Goal: Information Seeking & Learning: Learn about a topic

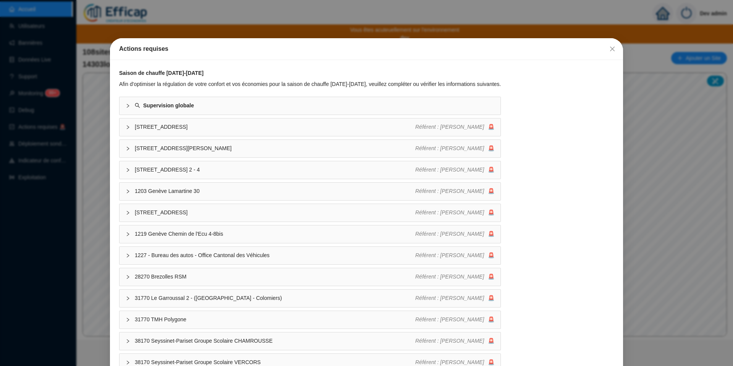
click at [55, 110] on div "Actions requises Saison de chauffe [DATE]-[DATE] Afin d'optimiser la régulation…" at bounding box center [366, 183] width 733 height 366
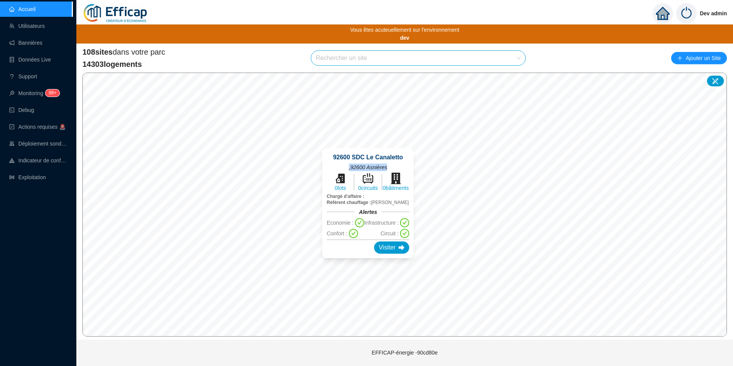
drag, startPoint x: 347, startPoint y: 168, endPoint x: 390, endPoint y: 165, distance: 43.3
click at [390, 165] on div "92600 SDC Le Canaletto , 92600 Asnières 0 lots 0 circuits 0 bâtiments Chargé d'…" at bounding box center [368, 203] width 83 height 101
click at [418, 146] on div "92600 SDC Le Canaletto , 92600 Asnières 0 lots 0 circuits 0 bâtiments Chargé d'…" at bounding box center [368, 203] width 110 height 128
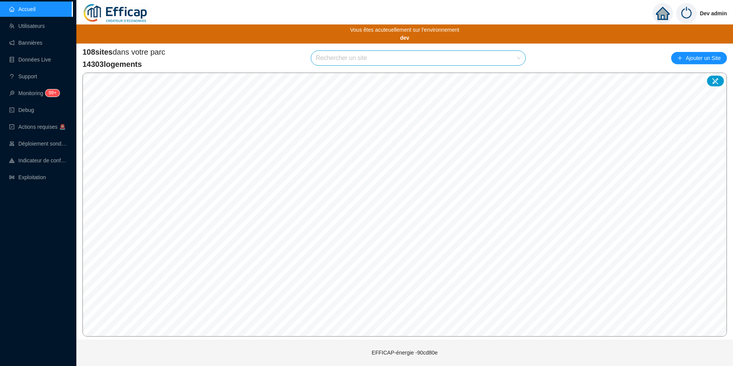
click at [689, 15] on img at bounding box center [687, 13] width 21 height 21
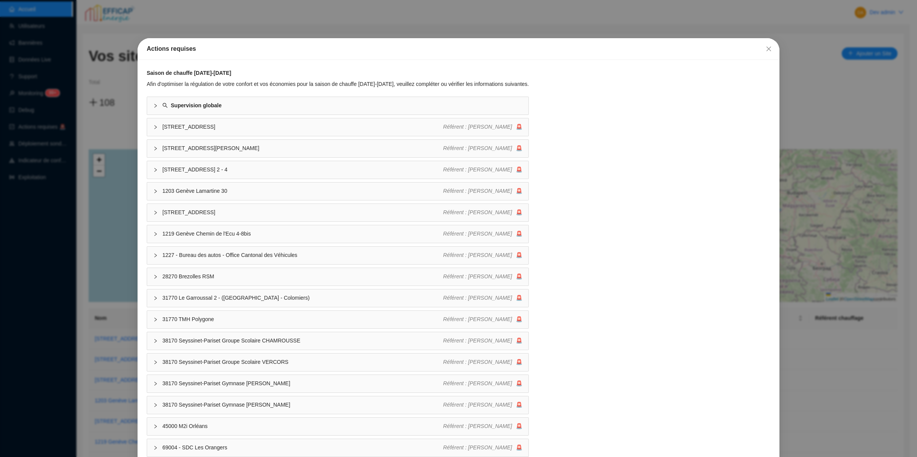
click at [155, 18] on div "Actions requises Saison de chauffe [DATE]-[DATE] Afin d'optimiser la régulation…" at bounding box center [458, 228] width 917 height 457
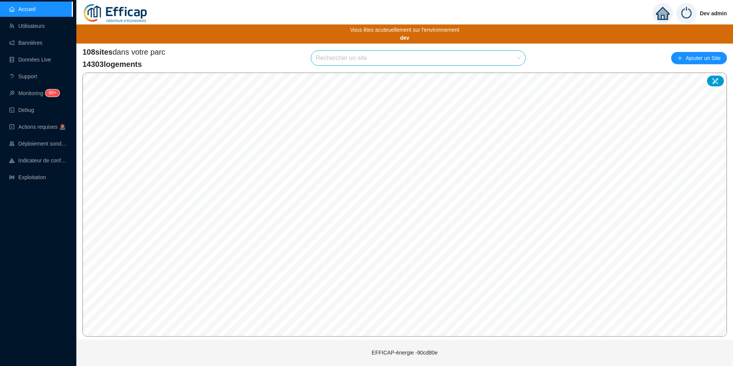
click at [341, 59] on input "search" at bounding box center [415, 58] width 198 height 15
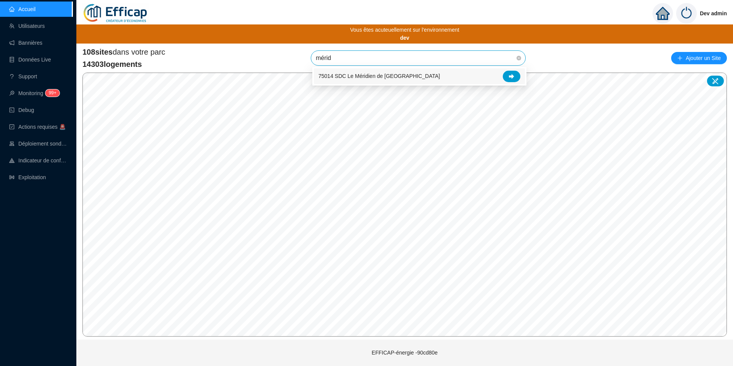
type input "méridi"
click at [506, 78] on div at bounding box center [512, 76] width 18 height 11
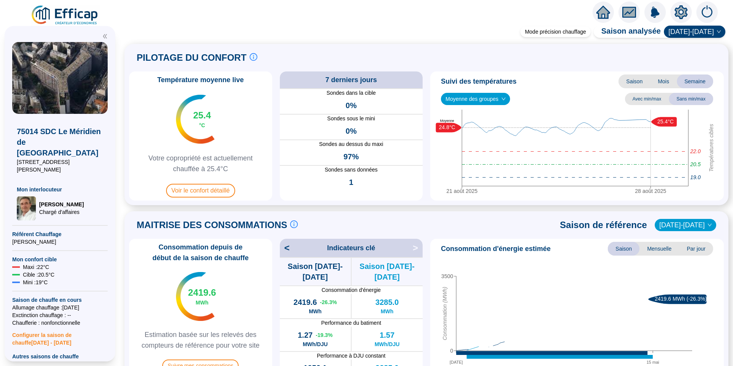
click at [500, 94] on span "Moyenne des groupes" at bounding box center [476, 98] width 60 height 11
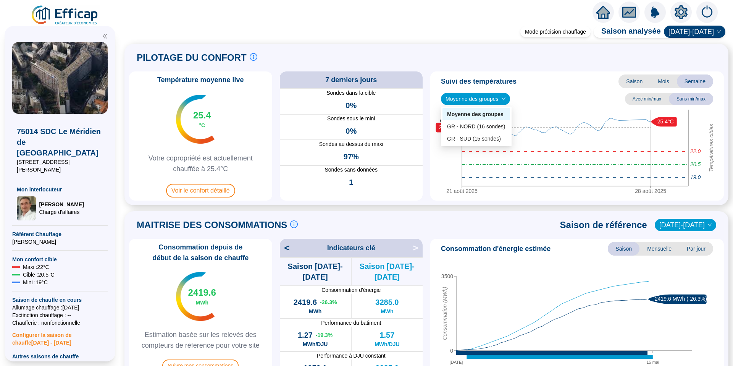
click at [480, 129] on div "GR - NORD (16 sondes)" at bounding box center [476, 127] width 58 height 8
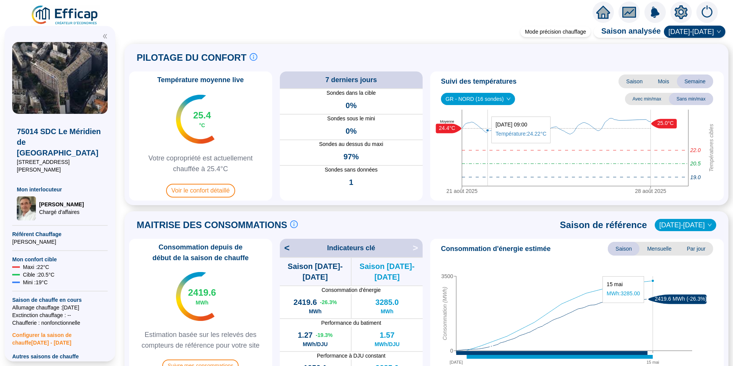
click at [493, 101] on span "GR - NORD (16 sondes)" at bounding box center [478, 98] width 65 height 11
click at [482, 138] on div "GR - SUD (15 sondes)" at bounding box center [478, 139] width 62 height 8
click at [499, 99] on span "GR - SUD (15 sondes)" at bounding box center [476, 98] width 61 height 11
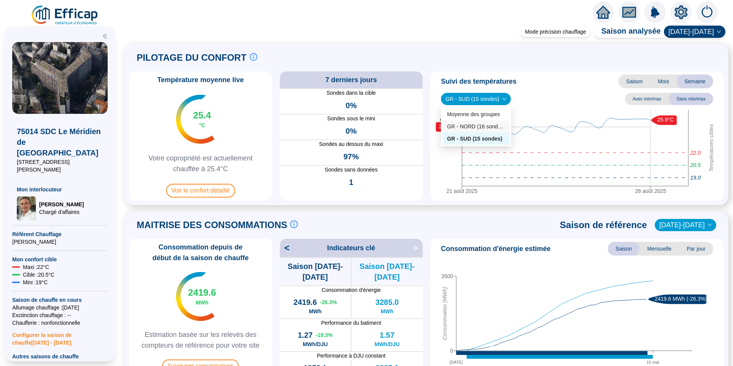
click at [490, 132] on div "GR - NORD (16 sondes)" at bounding box center [476, 126] width 67 height 12
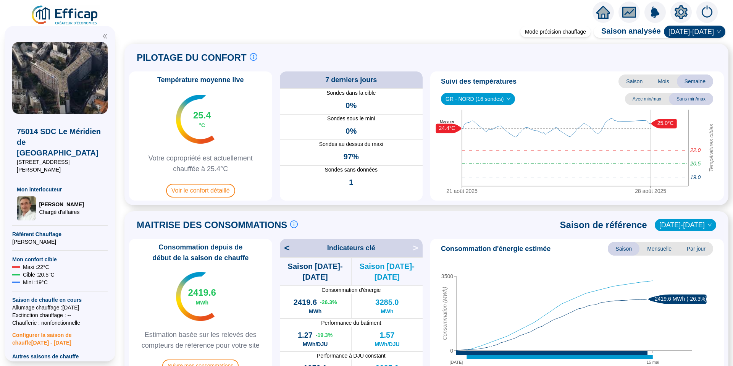
click at [490, 99] on span "GR - NORD (16 sondes)" at bounding box center [478, 98] width 65 height 11
click at [487, 114] on div "Moyenne des groupes" at bounding box center [478, 114] width 62 height 8
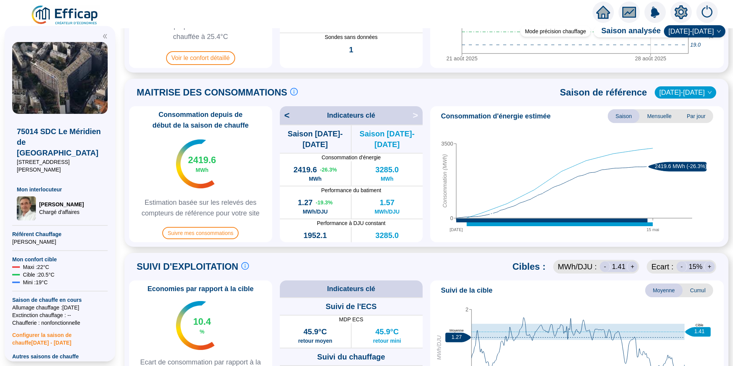
scroll to position [137, 0]
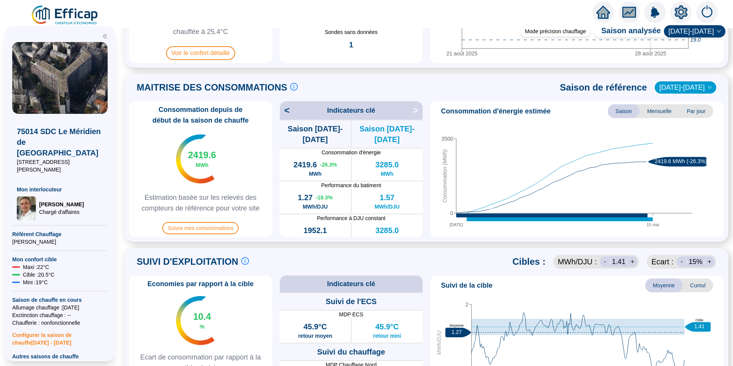
click at [658, 111] on span "Mensuelle" at bounding box center [660, 111] width 40 height 14
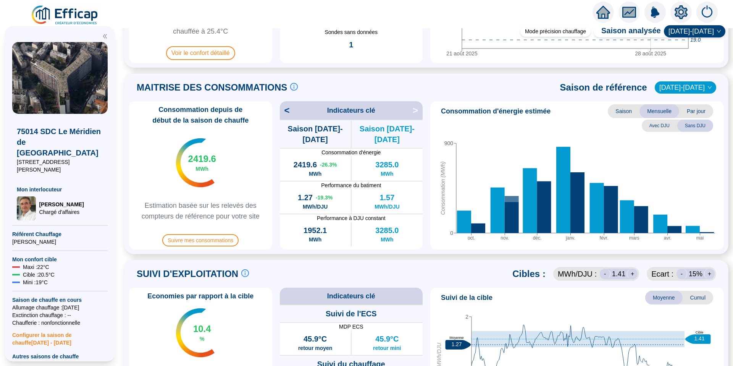
click at [689, 112] on span "Par jour" at bounding box center [697, 111] width 34 height 14
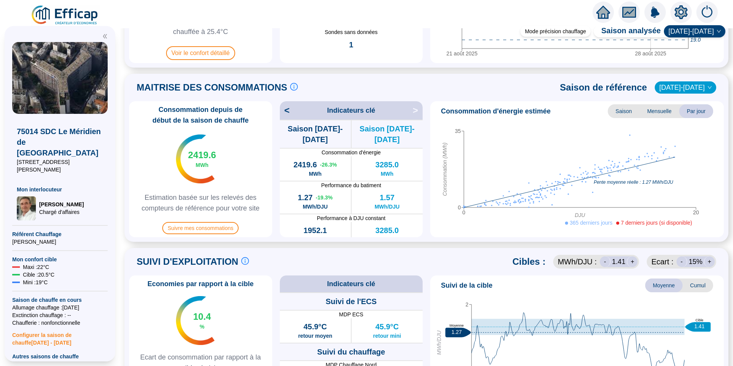
click at [658, 113] on span "Mensuelle" at bounding box center [660, 111] width 40 height 14
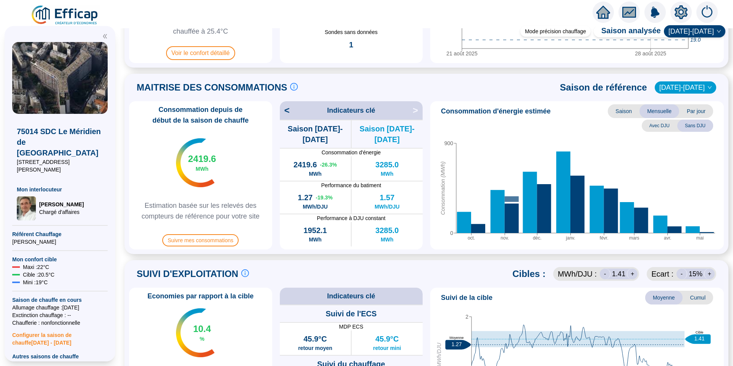
click at [617, 113] on span "Saison" at bounding box center [624, 111] width 32 height 14
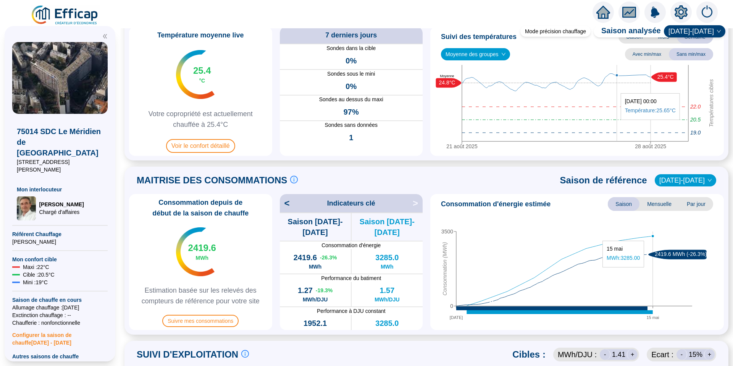
scroll to position [0, 0]
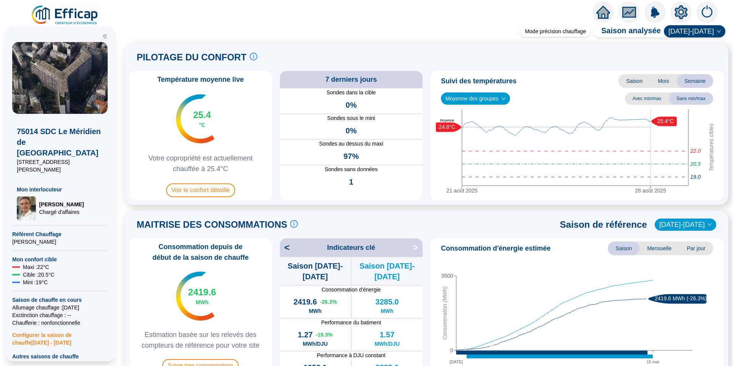
click at [690, 36] on span "2024-2025" at bounding box center [695, 31] width 52 height 11
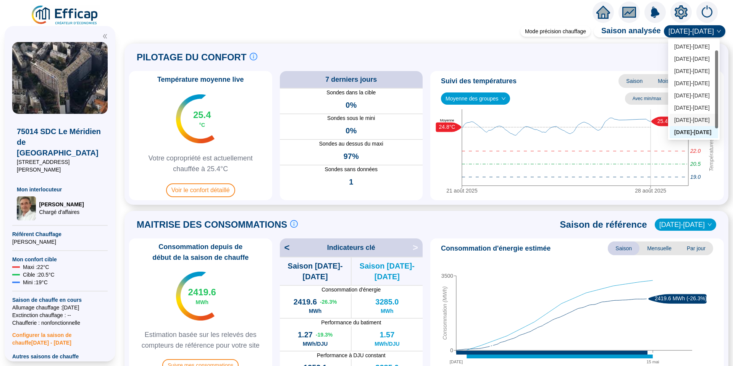
click at [698, 118] on div "2023-2024" at bounding box center [694, 120] width 39 height 8
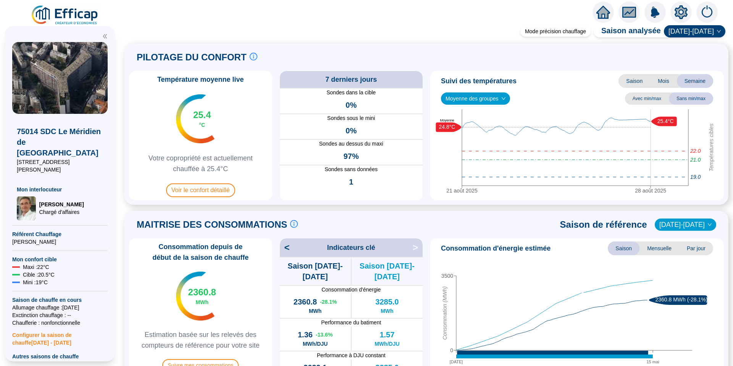
click at [651, 77] on span "Mois" at bounding box center [664, 81] width 27 height 14
click at [631, 81] on span "Saison" at bounding box center [635, 81] width 32 height 14
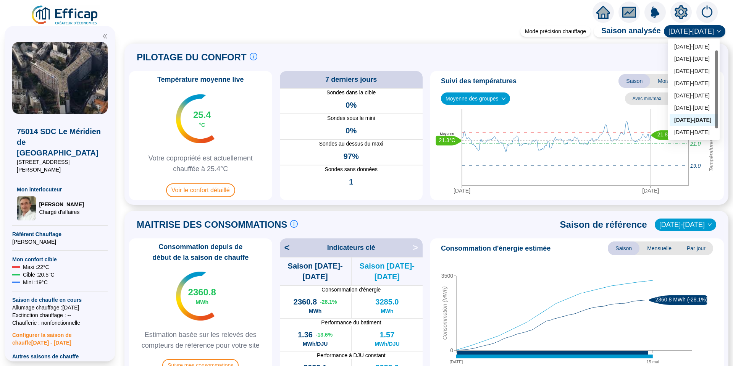
click at [683, 34] on span "2023-2024" at bounding box center [695, 31] width 52 height 11
click at [689, 105] on div "2022-2023" at bounding box center [694, 108] width 39 height 8
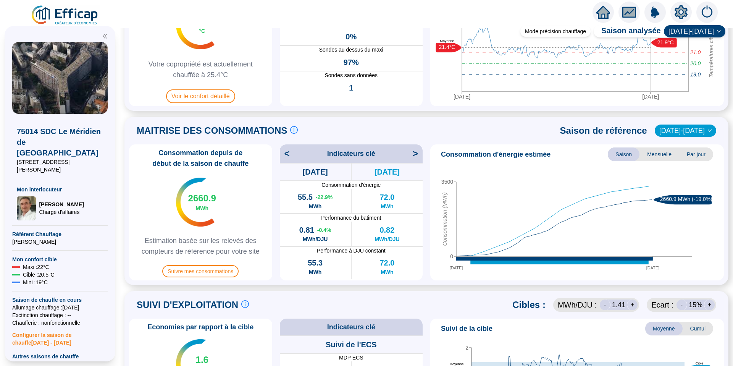
scroll to position [147, 0]
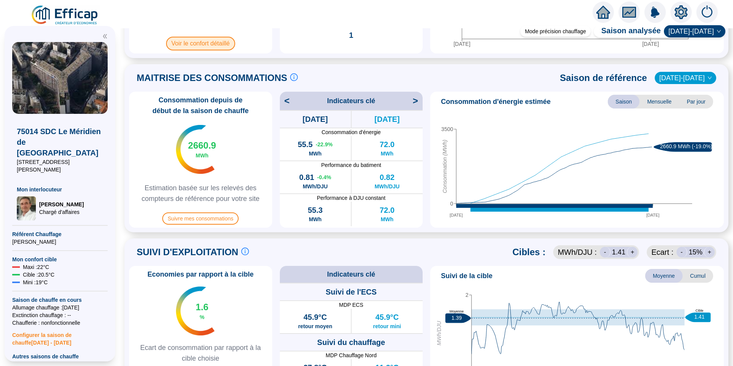
click at [210, 44] on span "Voir le confort détaillé" at bounding box center [200, 44] width 69 height 14
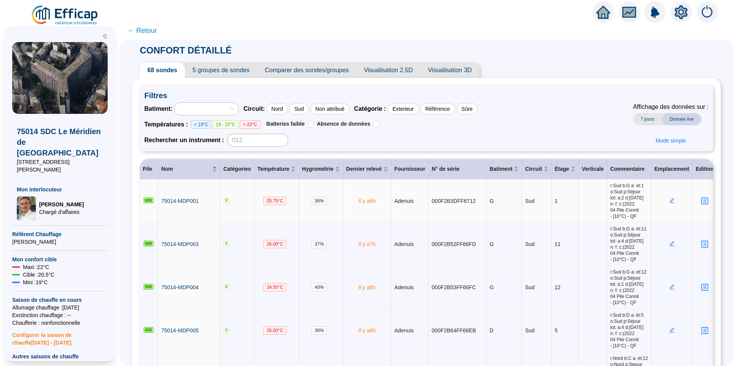
click at [670, 203] on icon "edit" at bounding box center [672, 200] width 5 height 5
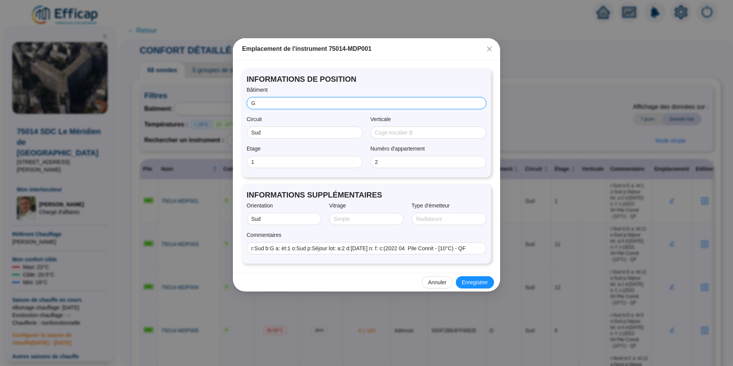
click at [378, 100] on input "G" at bounding box center [365, 103] width 229 height 8
click at [581, 155] on div "Emplacement de l'instrument 75014-MDP001 INFORMATIONS DE POSITION Bâtiment G Ci…" at bounding box center [366, 183] width 733 height 366
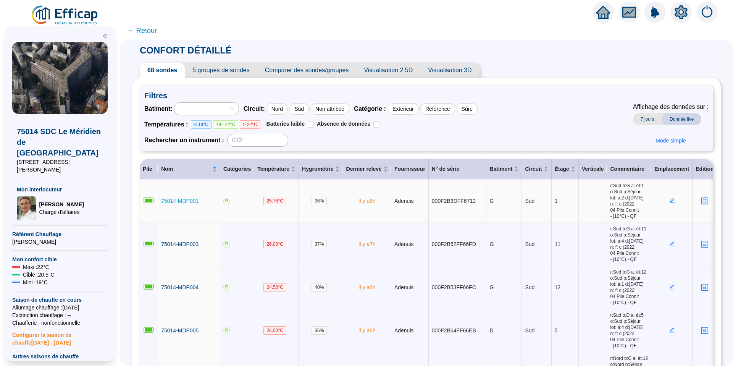
click at [179, 204] on span "75014-MDP001" at bounding box center [179, 201] width 37 height 6
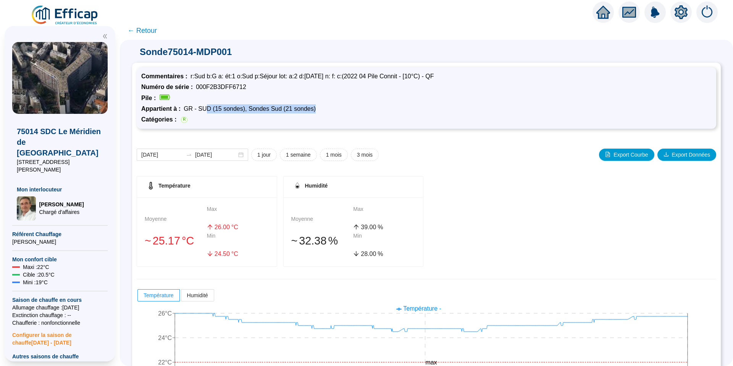
drag, startPoint x: 313, startPoint y: 110, endPoint x: 235, endPoint y: 96, distance: 79.6
click at [214, 105] on div "Appartient à : GR - SUD (15 sondes), Sondes Sud (21 sondes)" at bounding box center [426, 108] width 571 height 9
click at [267, 86] on div "Numéro de série : 000F2B3DFF6712" at bounding box center [426, 87] width 571 height 9
click at [155, 31] on span "← Retour" at bounding box center [142, 30] width 29 height 11
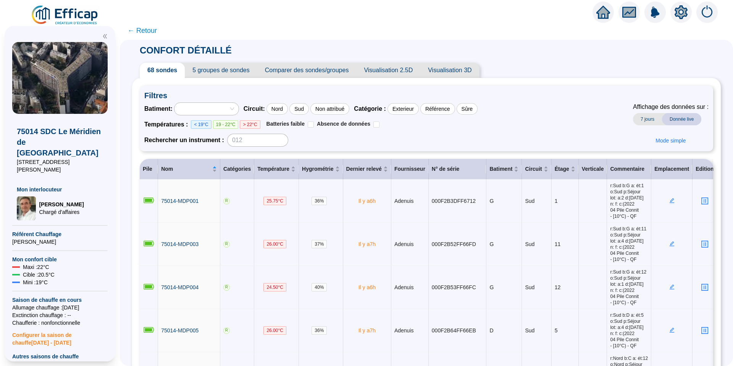
click at [240, 73] on span "5 groupes de sondes" at bounding box center [221, 70] width 72 height 15
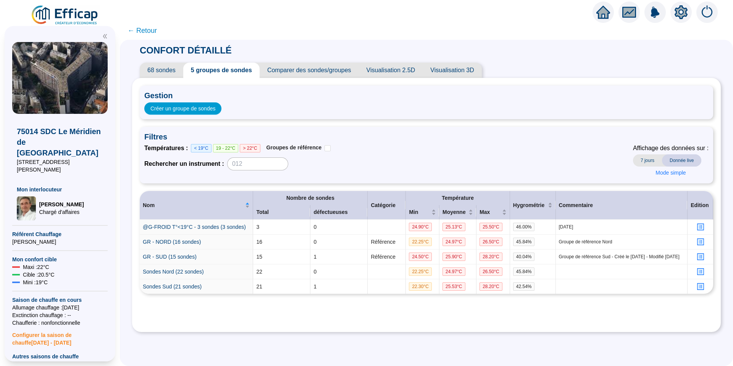
click at [299, 70] on span "Comparer des sondes/groupes" at bounding box center [309, 70] width 99 height 15
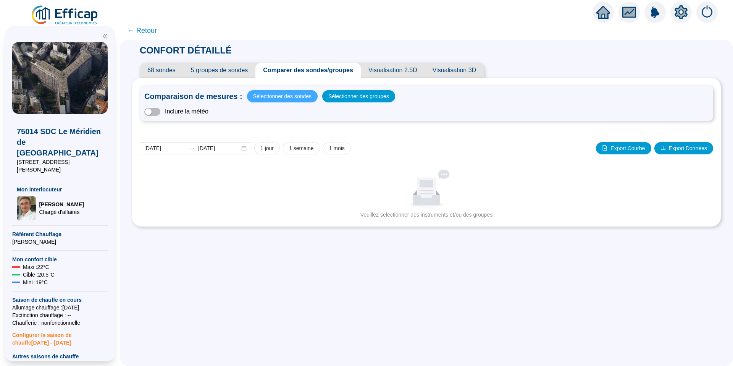
click at [311, 101] on span "Sélectionner des sondes" at bounding box center [282, 96] width 58 height 11
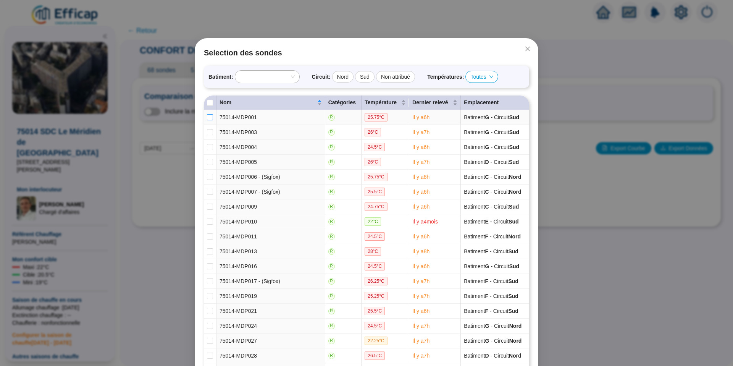
drag, startPoint x: 209, startPoint y: 118, endPoint x: 208, endPoint y: 132, distance: 13.4
click at [209, 118] on input "checkbox" at bounding box center [210, 117] width 6 height 6
checkbox input "true"
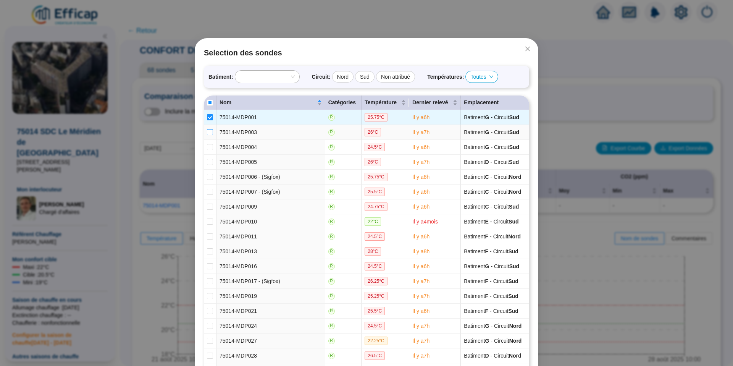
click at [208, 134] on input "checkbox" at bounding box center [210, 132] width 6 height 6
checkbox input "true"
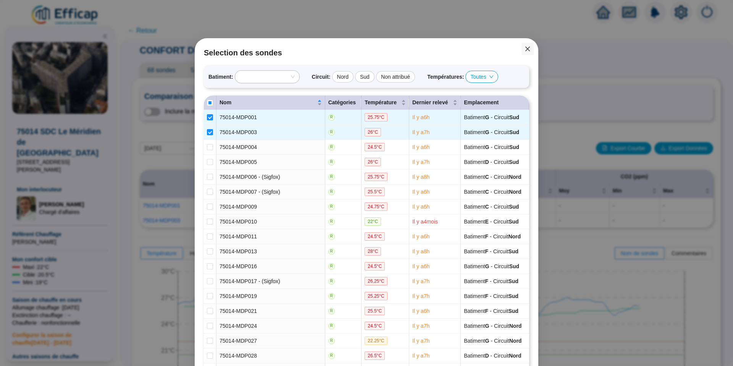
click at [522, 49] on span "Fermer" at bounding box center [528, 49] width 12 height 6
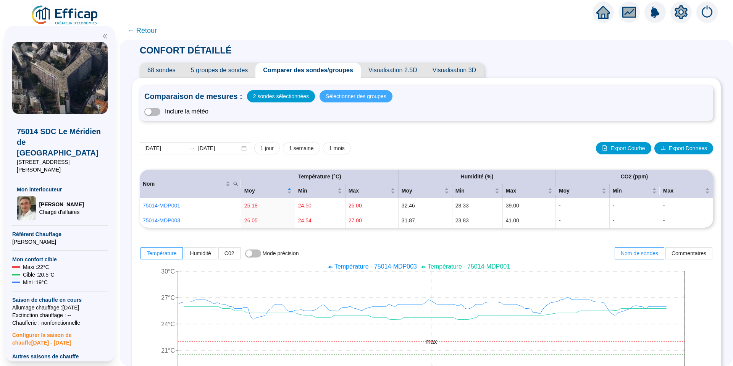
click at [366, 94] on span "Sélectionner des groupes" at bounding box center [356, 96] width 61 height 11
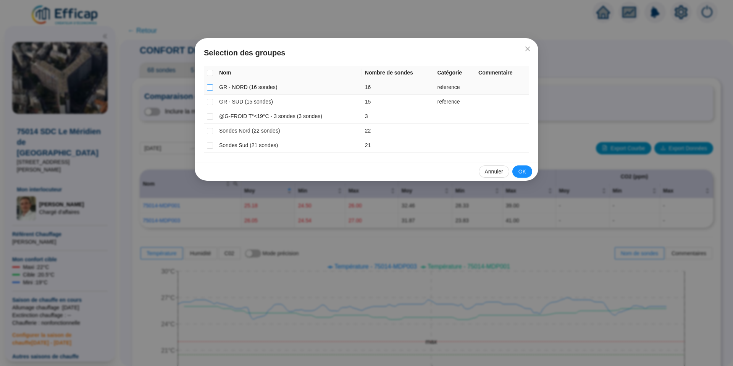
click at [210, 87] on input "checkbox" at bounding box center [210, 87] width 6 height 6
checkbox input "true"
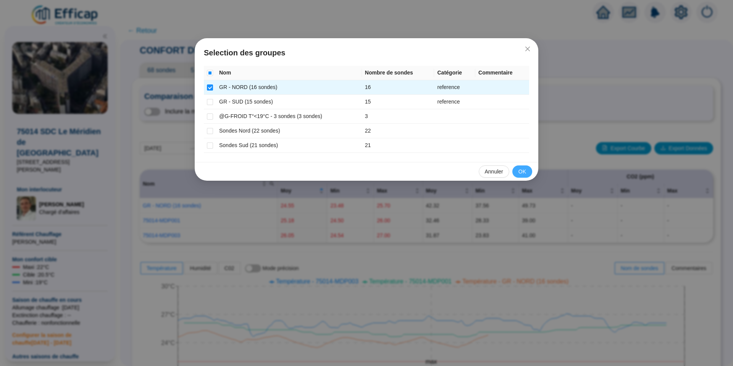
click at [524, 170] on span "OK" at bounding box center [523, 172] width 8 height 8
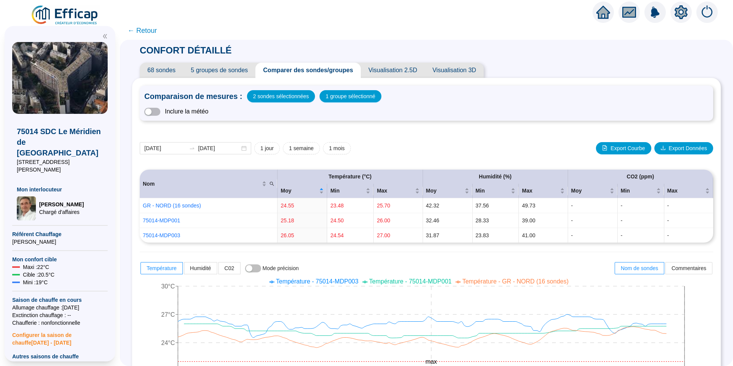
click at [175, 70] on span "68 sondes" at bounding box center [162, 70] width 44 height 15
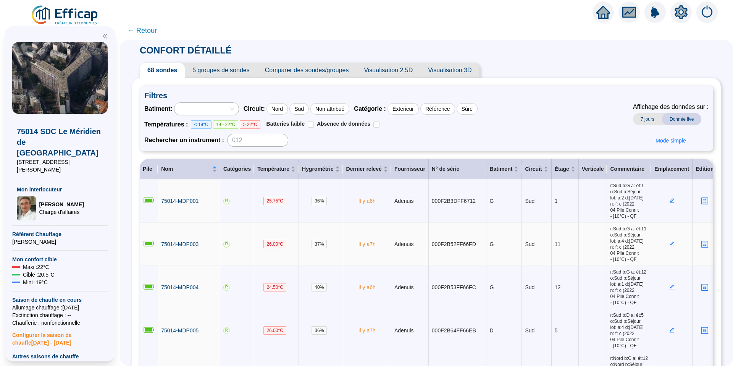
scroll to position [2, 0]
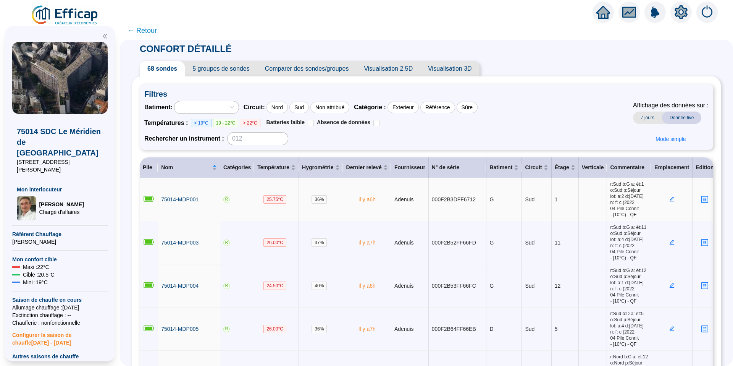
click at [669, 206] on td at bounding box center [672, 199] width 41 height 43
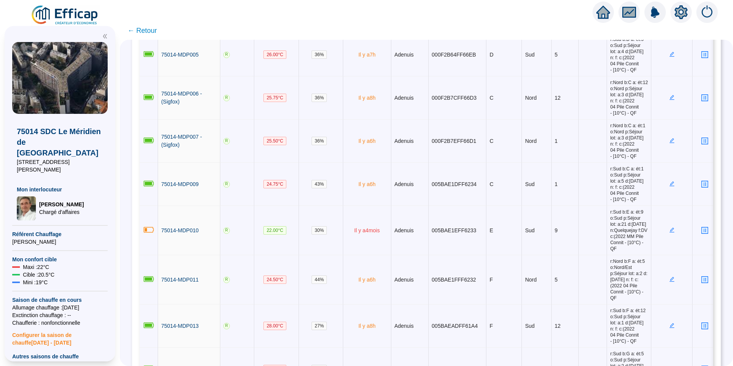
scroll to position [122, 0]
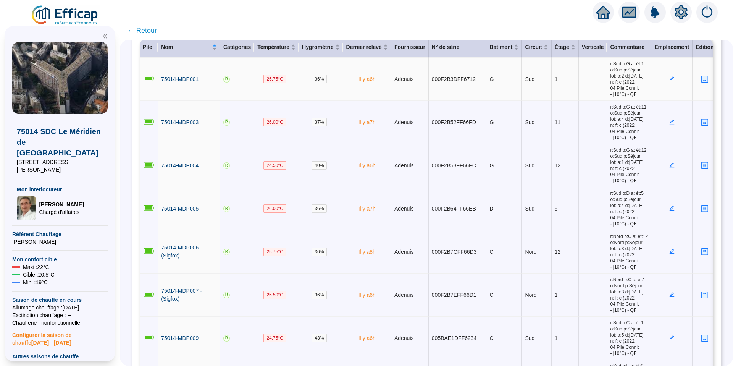
click at [670, 81] on icon "edit" at bounding box center [672, 78] width 5 height 5
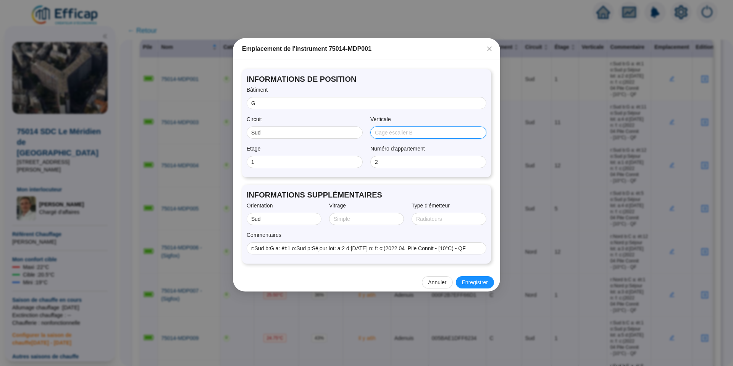
click at [382, 133] on input "Verticale" at bounding box center [427, 133] width 105 height 8
click at [289, 132] on input "Sud" at bounding box center [303, 133] width 105 height 8
click at [429, 283] on span "Annuler" at bounding box center [437, 282] width 18 height 8
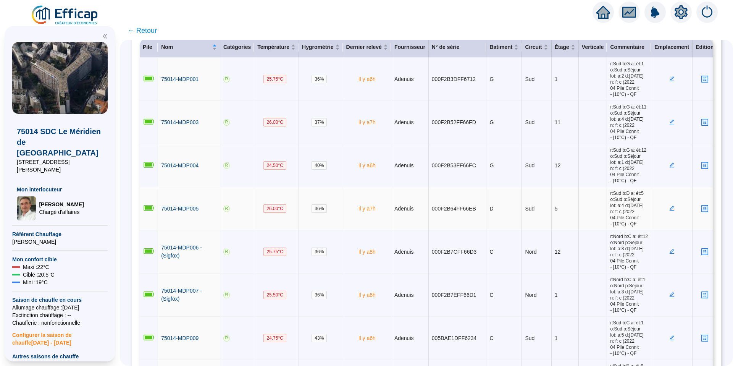
scroll to position [0, 0]
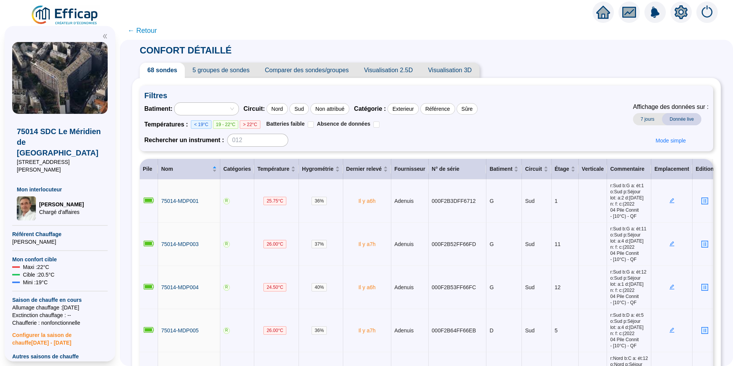
click at [411, 70] on span "Visualisation 2.5D" at bounding box center [388, 70] width 64 height 15
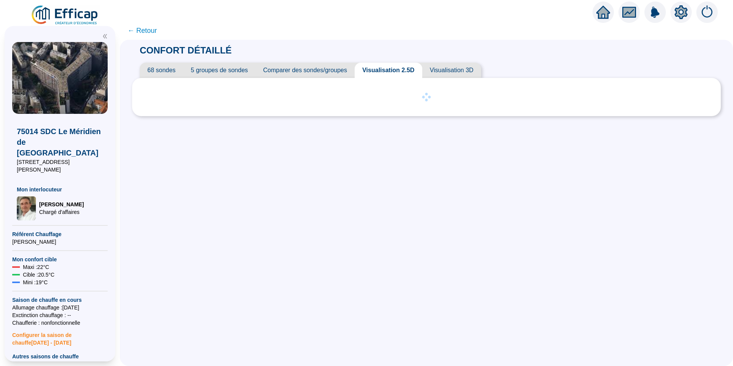
click at [683, 14] on icon "setting" at bounding box center [681, 12] width 13 height 12
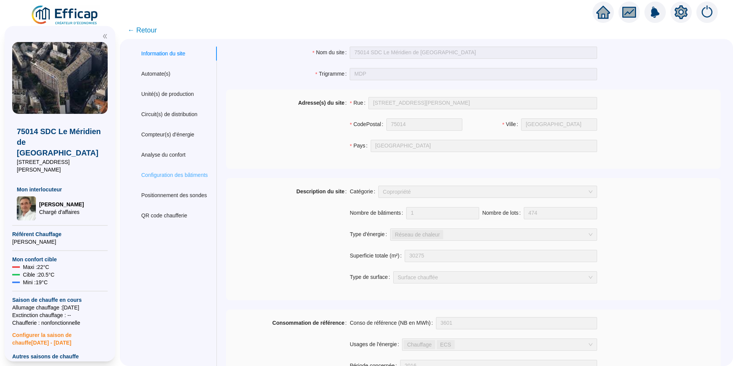
click at [193, 169] on div "Configuration des bâtiments" at bounding box center [174, 175] width 85 height 14
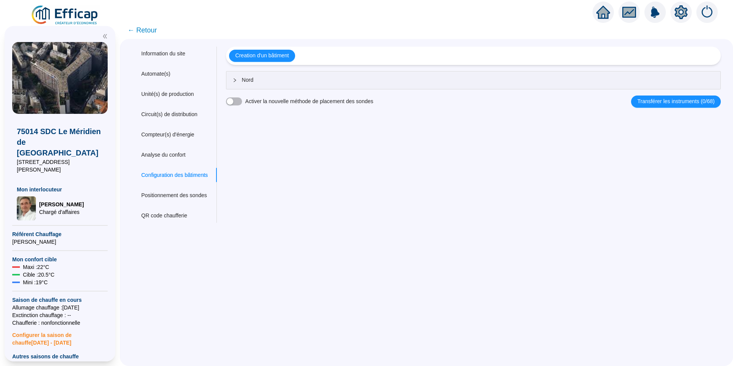
click at [262, 83] on span "Nord" at bounding box center [478, 80] width 473 height 8
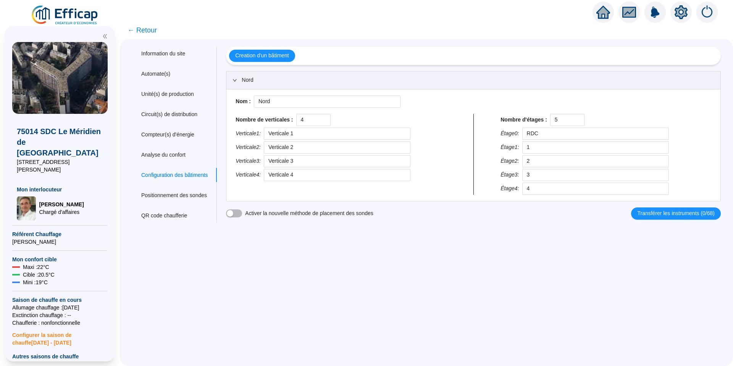
click at [263, 82] on span "Nord" at bounding box center [478, 80] width 473 height 8
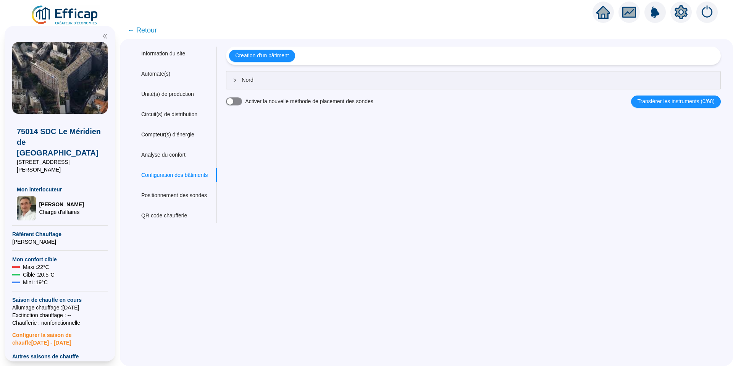
click at [242, 104] on span "button" at bounding box center [234, 101] width 16 height 8
click at [711, 21] on icon "close" at bounding box center [710, 20] width 5 height 5
click at [282, 59] on span "Creation d'un bâtiment" at bounding box center [261, 56] width 53 height 8
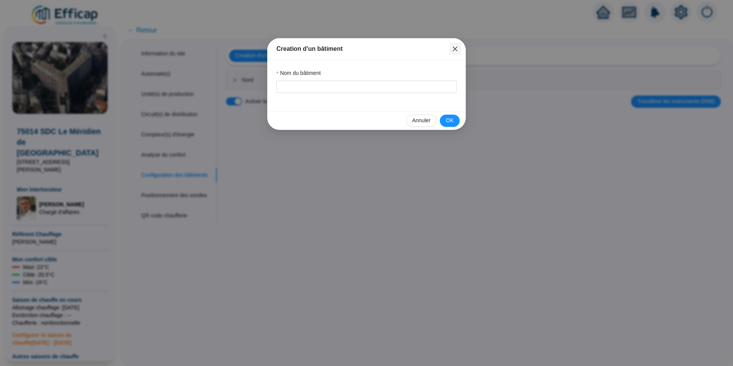
click at [457, 49] on icon "close" at bounding box center [455, 49] width 6 height 6
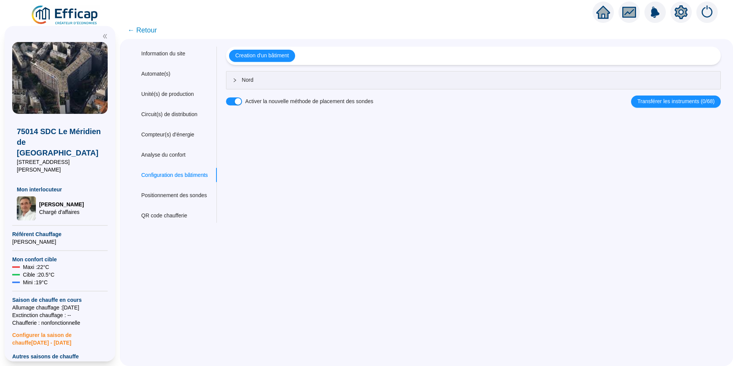
click at [157, 28] on span "← Retour" at bounding box center [142, 30] width 29 height 11
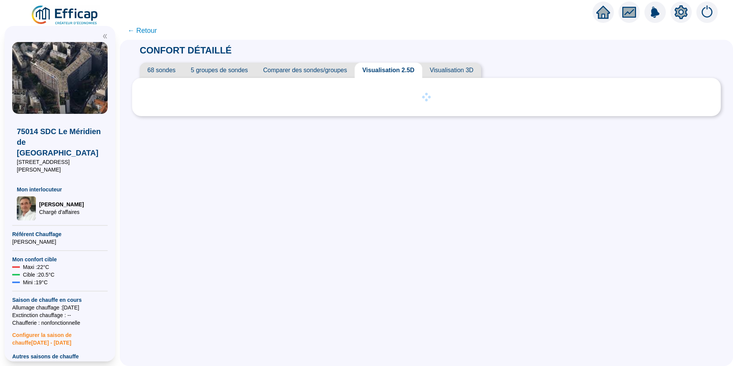
click at [183, 73] on span "68 sondes" at bounding box center [162, 70] width 44 height 15
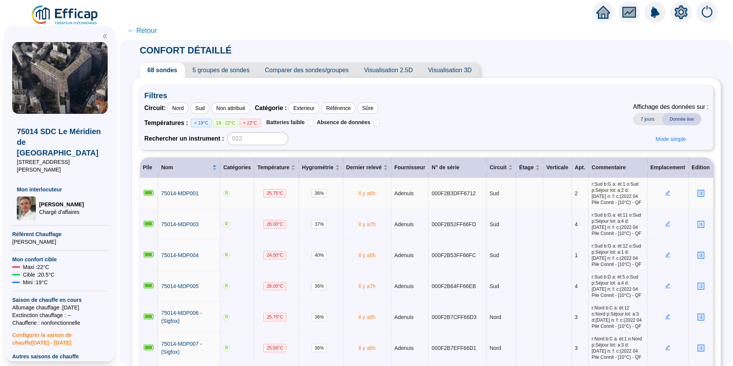
click at [665, 196] on icon "edit" at bounding box center [667, 192] width 5 height 5
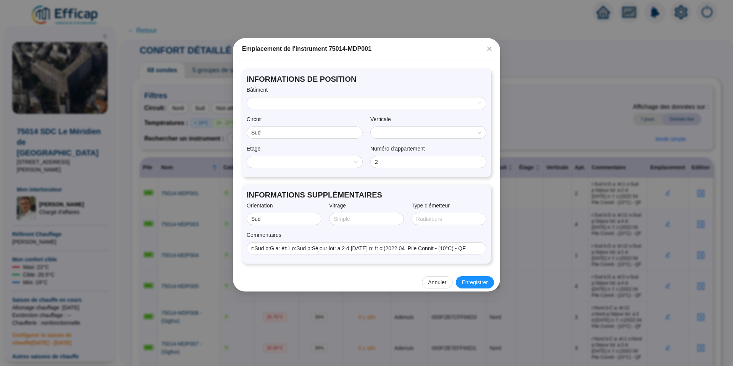
click at [303, 155] on div "Etage" at bounding box center [305, 150] width 116 height 11
click at [314, 163] on input "search" at bounding box center [301, 161] width 99 height 11
click at [397, 134] on input "search" at bounding box center [425, 132] width 99 height 11
click at [340, 105] on input "search" at bounding box center [363, 102] width 223 height 11
click at [329, 120] on div "Nord" at bounding box center [366, 118] width 227 height 8
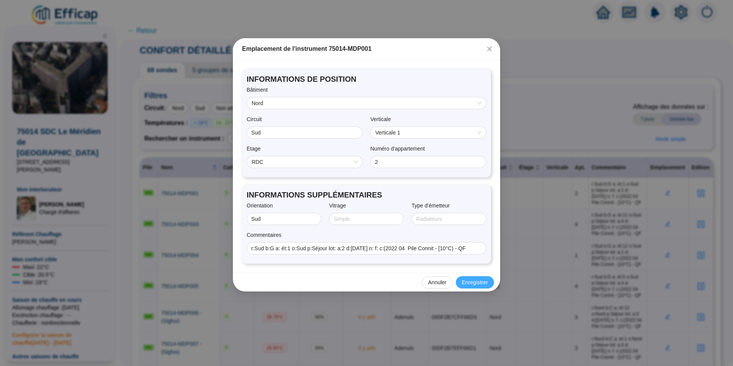
click at [477, 283] on span "Enregistrer" at bounding box center [475, 282] width 26 height 8
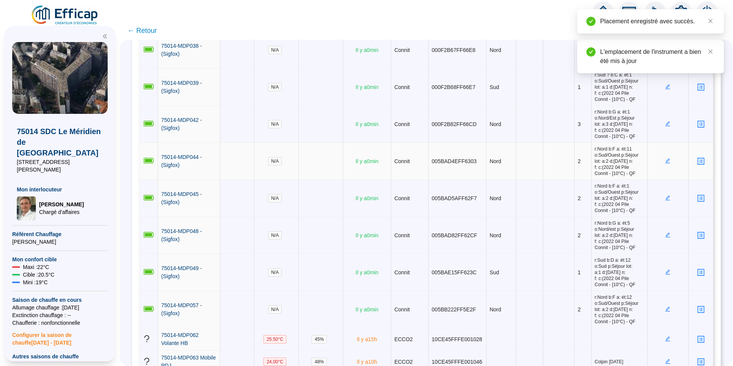
scroll to position [601, 0]
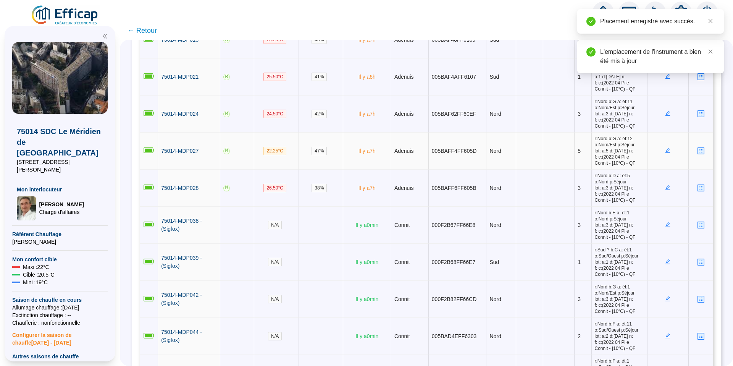
click at [665, 153] on icon "edit" at bounding box center [667, 150] width 5 height 5
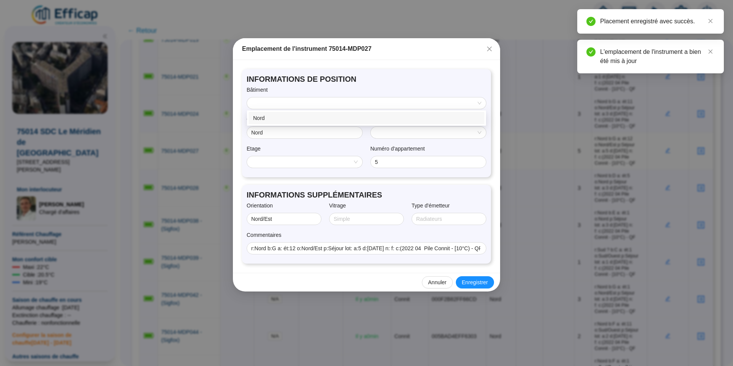
click at [339, 106] on input "search" at bounding box center [363, 102] width 223 height 11
click at [327, 119] on div "Nord" at bounding box center [366, 118] width 227 height 8
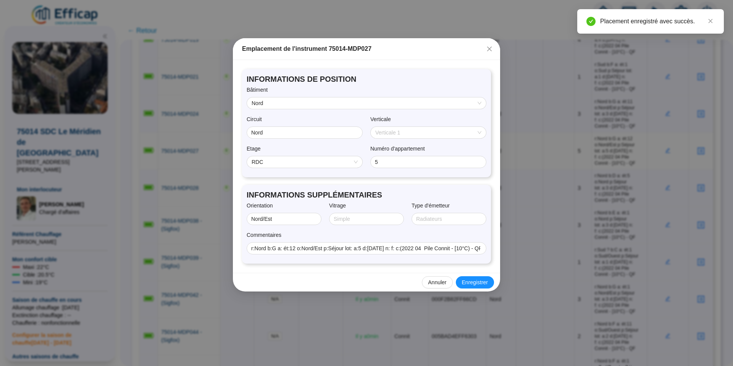
click at [403, 134] on span "Verticale 1" at bounding box center [429, 132] width 106 height 11
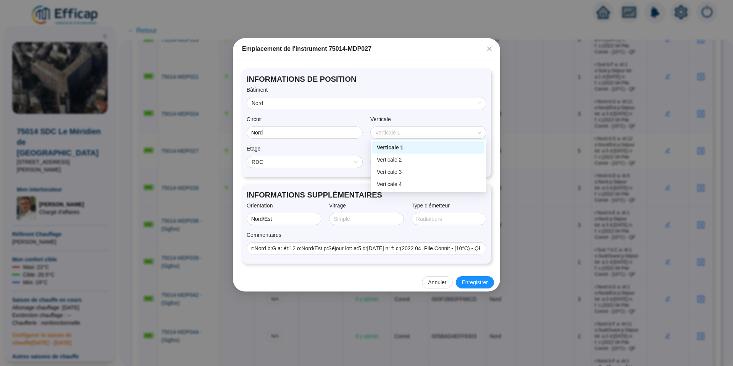
drag, startPoint x: 401, startPoint y: 133, endPoint x: 402, endPoint y: 142, distance: 8.8
click at [401, 133] on span "Verticale 1" at bounding box center [429, 132] width 106 height 11
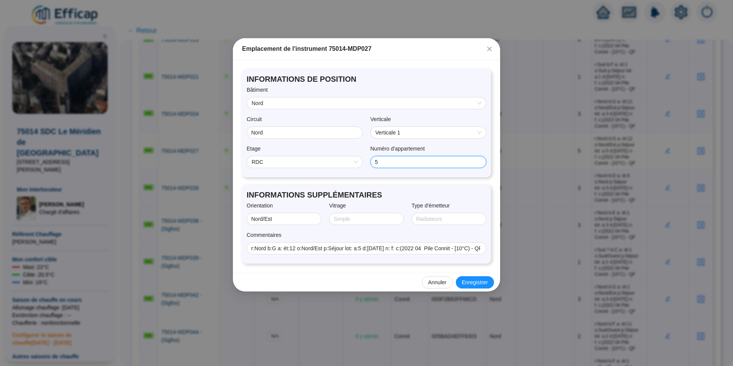
click at [413, 162] on input "5" at bounding box center [427, 162] width 105 height 8
click at [485, 281] on span "Enregistrer" at bounding box center [475, 282] width 26 height 8
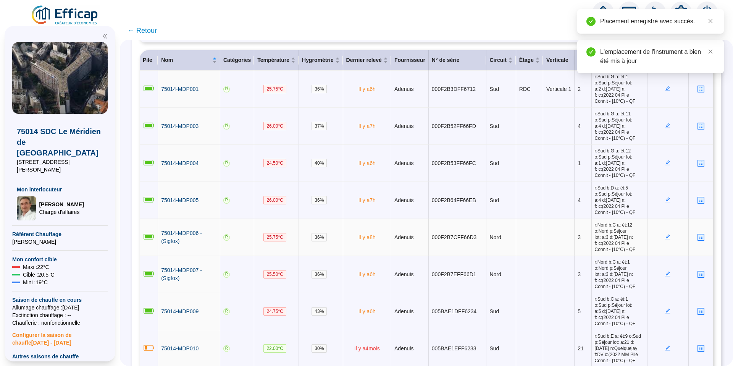
scroll to position [0, 0]
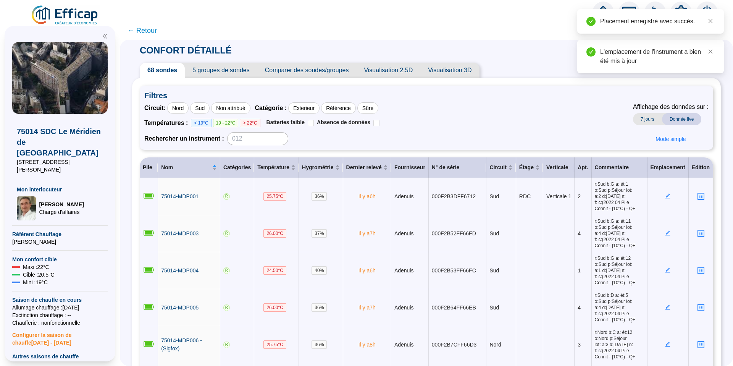
click at [389, 72] on span "Visualisation 2.5D" at bounding box center [388, 70] width 64 height 15
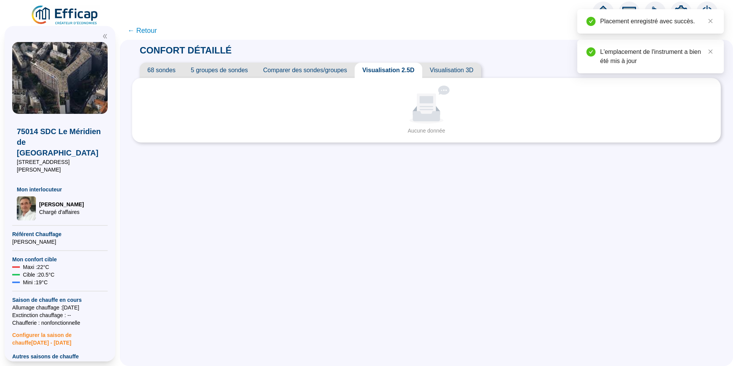
click at [465, 71] on span "Visualisation 3D" at bounding box center [451, 70] width 59 height 15
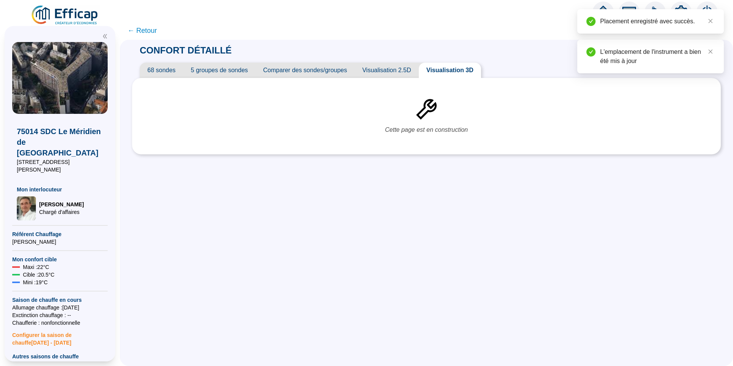
click at [413, 71] on span "Visualisation 2.5D" at bounding box center [387, 70] width 64 height 15
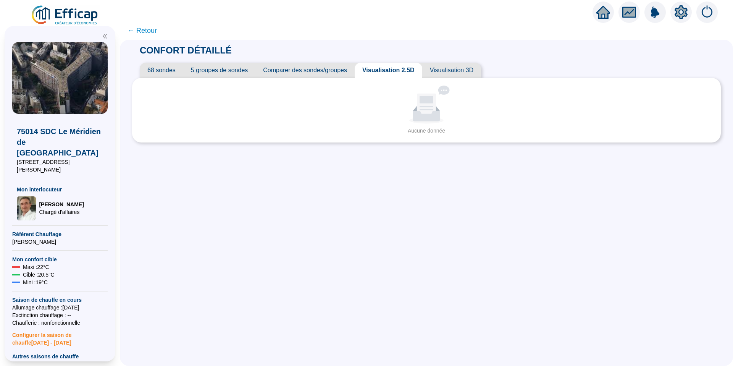
click at [476, 68] on span "Visualisation 3D" at bounding box center [451, 70] width 59 height 15
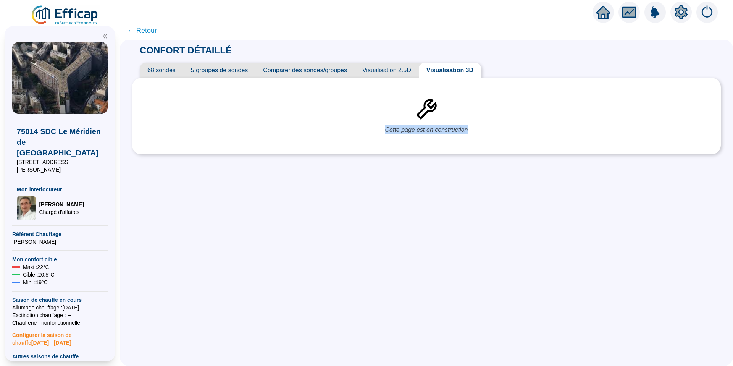
drag, startPoint x: 471, startPoint y: 129, endPoint x: 427, endPoint y: 106, distance: 49.6
click at [399, 103] on div "Cette page est en construction" at bounding box center [427, 116] width 574 height 61
click at [447, 110] on div "Cette page est en construction" at bounding box center [427, 116] width 574 height 61
click at [249, 80] on div "Cette page est en construction" at bounding box center [426, 116] width 589 height 76
click at [315, 70] on span "Comparer des sondes/groupes" at bounding box center [305, 70] width 99 height 15
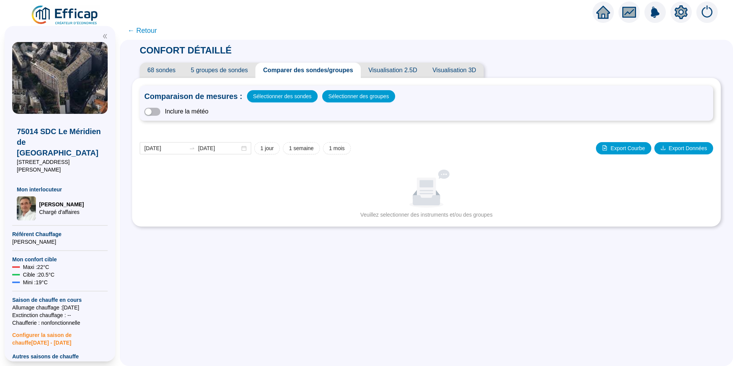
click at [447, 162] on div "2025-08-21 2025-08-28 1 jour 1 semaine 1 mois Export Courbe Export Données Aucu…" at bounding box center [427, 173] width 574 height 92
click at [452, 74] on span "Visualisation 3D" at bounding box center [454, 70] width 59 height 15
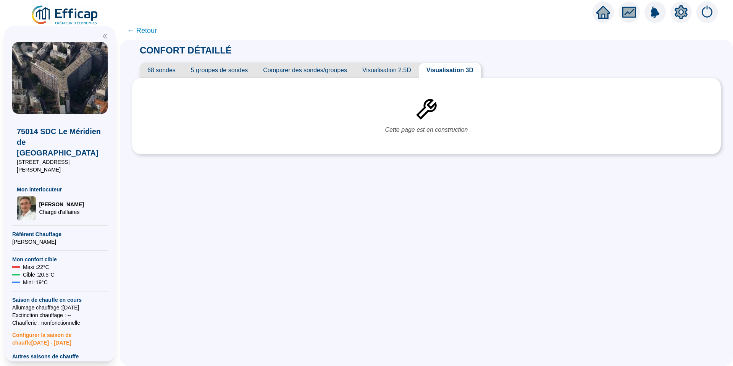
click at [328, 65] on span "Comparer des sondes/groupes" at bounding box center [305, 70] width 99 height 15
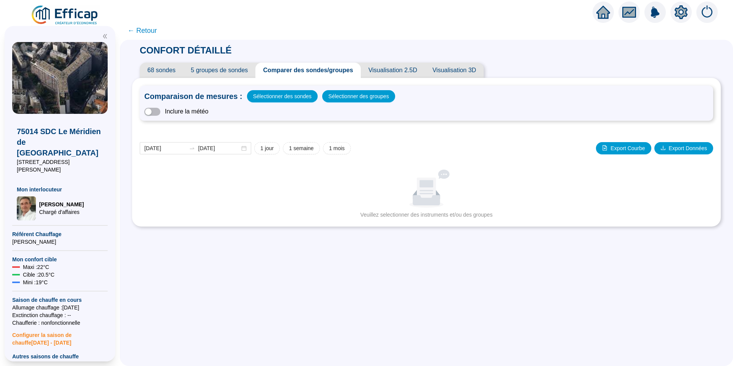
click at [144, 29] on span "← Retour" at bounding box center [142, 30] width 29 height 11
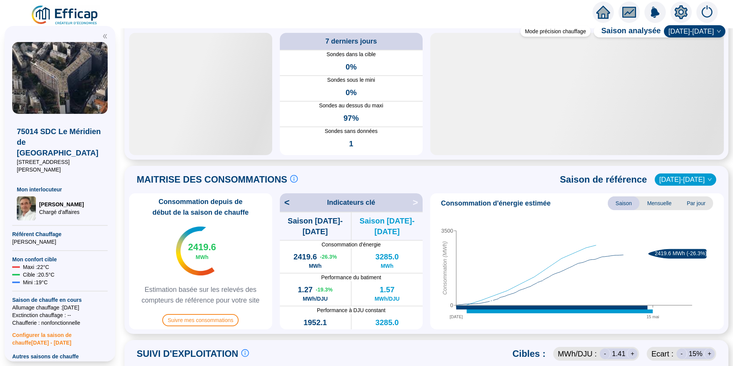
scroll to position [218, 0]
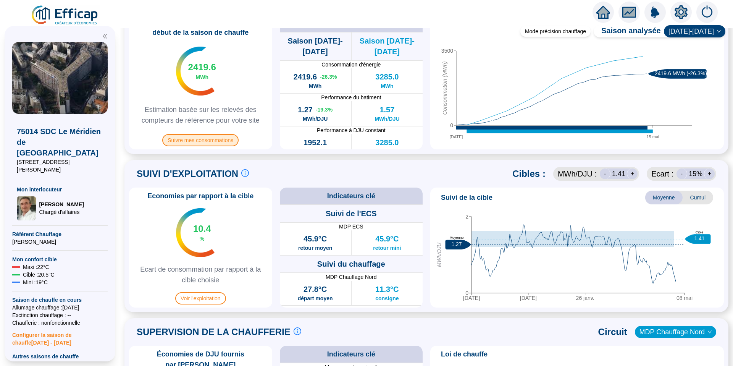
click at [221, 137] on span "Suivre mes consommations" at bounding box center [200, 140] width 76 height 12
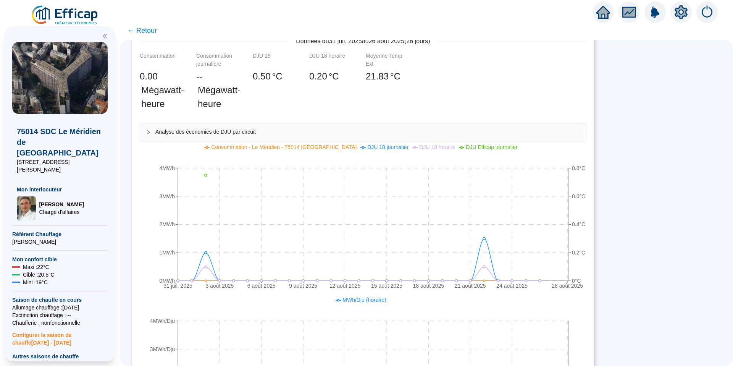
scroll to position [144, 0]
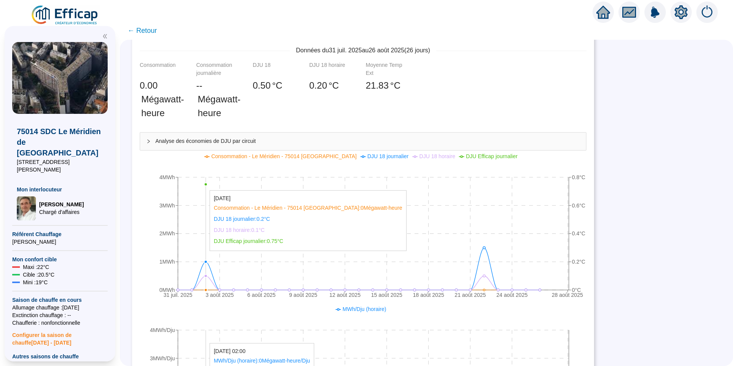
click at [212, 186] on icon "31 juil. 2025 3 août 2025 6 août 2025 9 août 2025 12 août 2025 15 août 2025 18 …" at bounding box center [363, 227] width 447 height 153
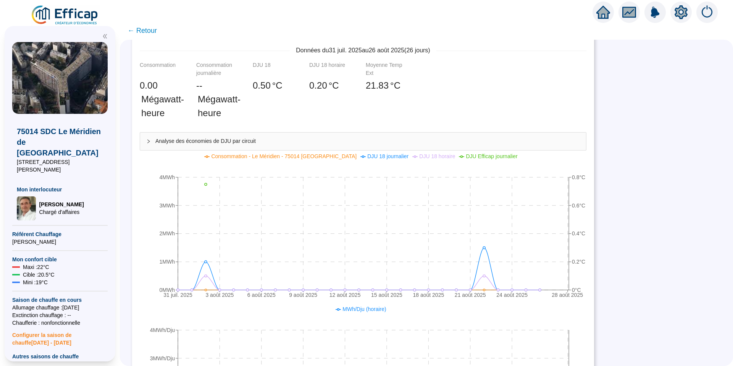
click at [258, 145] on div "Analyse des économies de DJU par circuit" at bounding box center [363, 142] width 446 height 18
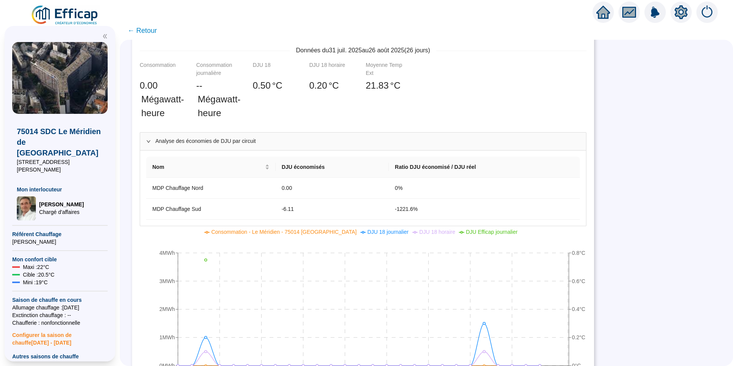
click at [258, 145] on div "Analyse des économies de DJU par circuit" at bounding box center [363, 142] width 446 height 18
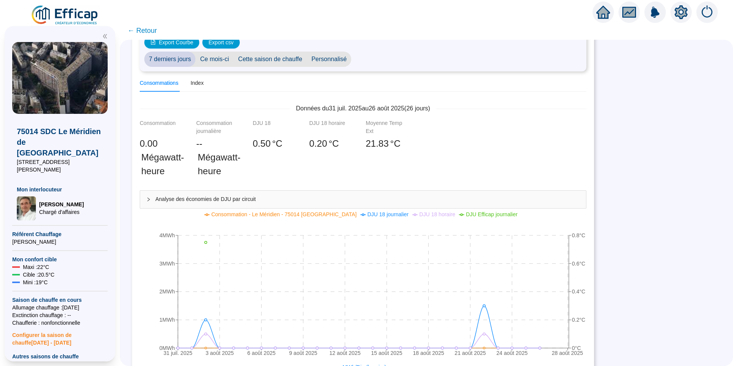
scroll to position [0, 0]
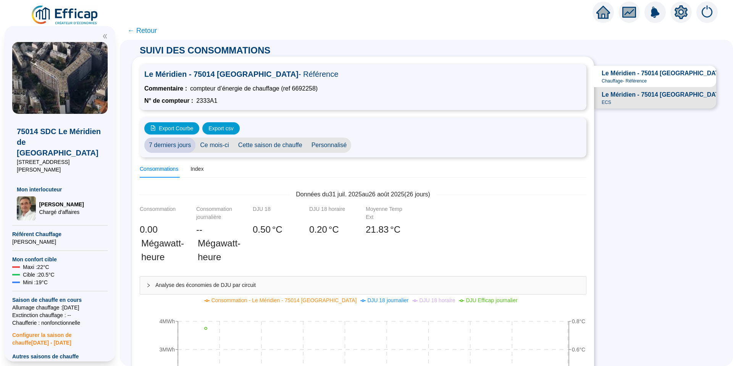
click at [231, 146] on span "Ce mois-ci" at bounding box center [215, 145] width 38 height 15
click at [191, 149] on span "7 derniers jours" at bounding box center [169, 145] width 51 height 15
click at [204, 170] on div "Index" at bounding box center [197, 169] width 13 height 8
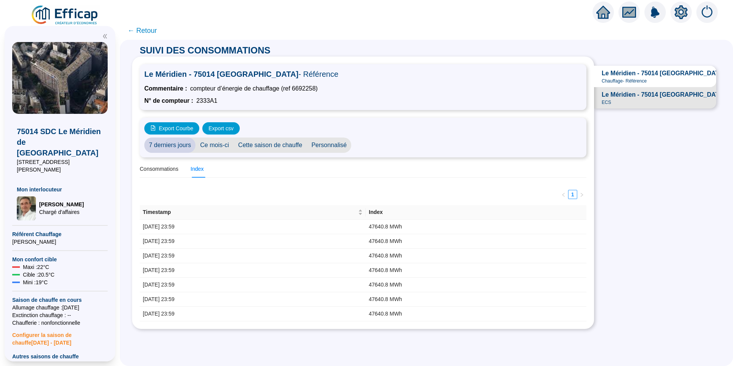
click at [633, 99] on span "Le Méridien - 75014 PARIS - ECS" at bounding box center [672, 94] width 141 height 9
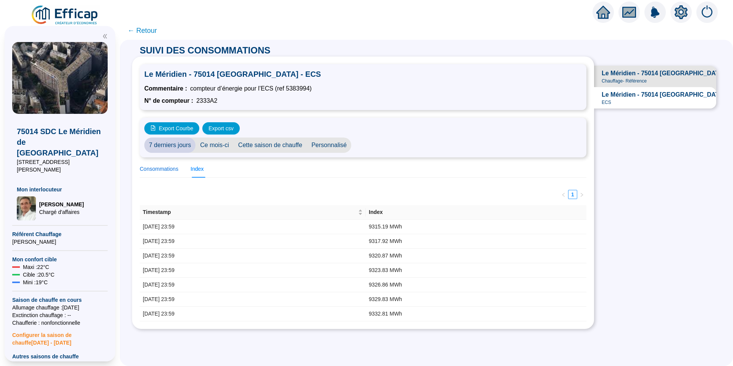
click at [175, 170] on div "Consommations" at bounding box center [159, 169] width 39 height 8
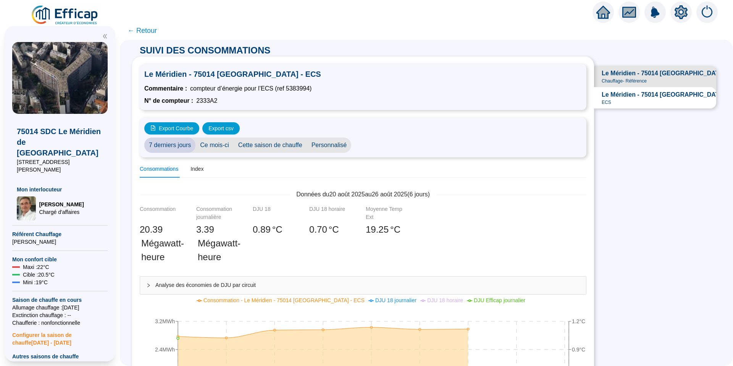
click at [156, 31] on span "← Retour" at bounding box center [142, 30] width 29 height 11
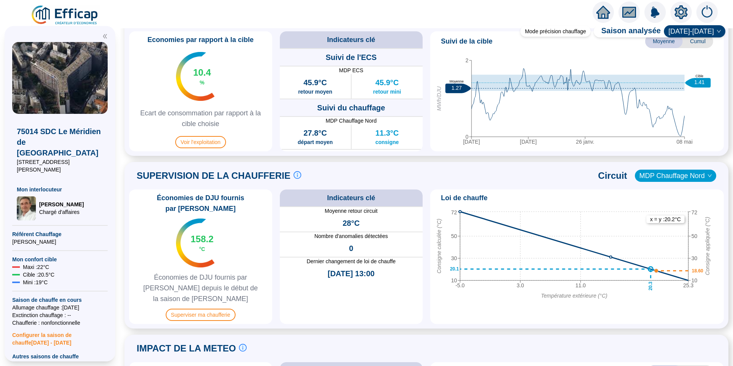
scroll to position [382, 0]
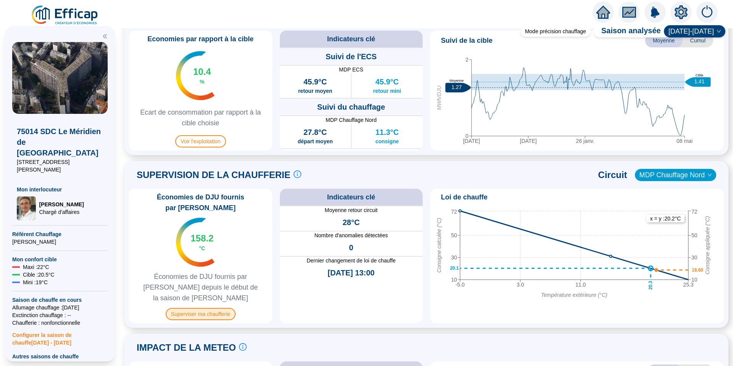
click at [213, 308] on span "Superviser ma chaufferie" at bounding box center [201, 314] width 70 height 12
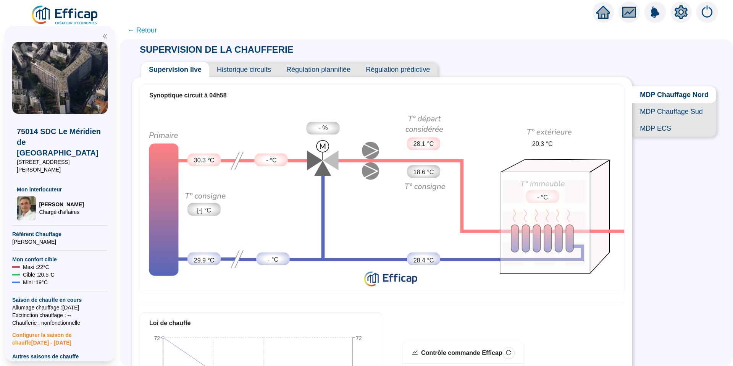
click at [239, 72] on span "Historique circuits" at bounding box center [244, 69] width 70 height 15
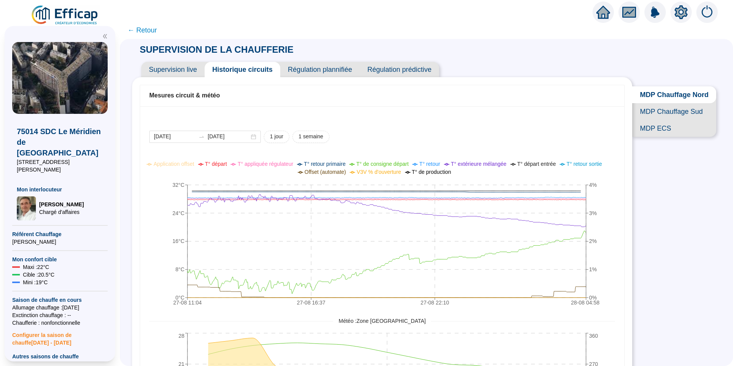
click at [287, 68] on span "Régulation plannifiée" at bounding box center [319, 69] width 79 height 15
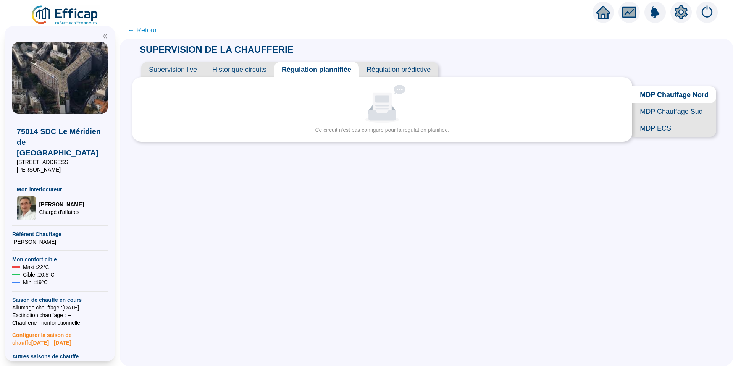
click at [389, 70] on span "Régulation prédictive" at bounding box center [398, 69] width 79 height 15
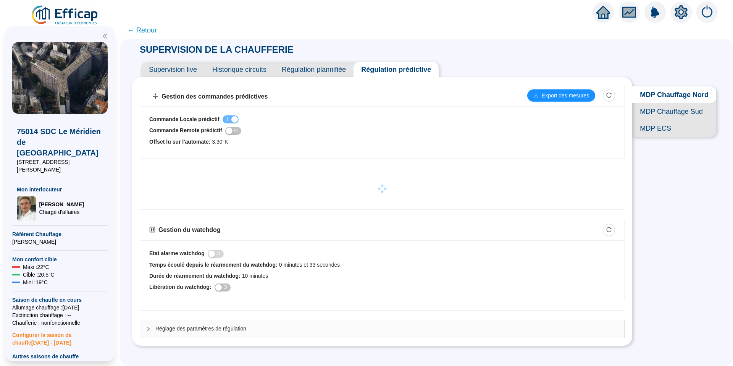
click at [216, 330] on span "Réglage des paramètres de régulation" at bounding box center [386, 329] width 463 height 8
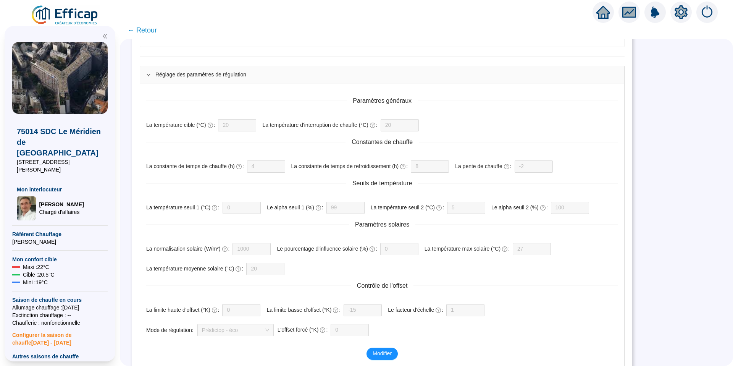
scroll to position [261, 0]
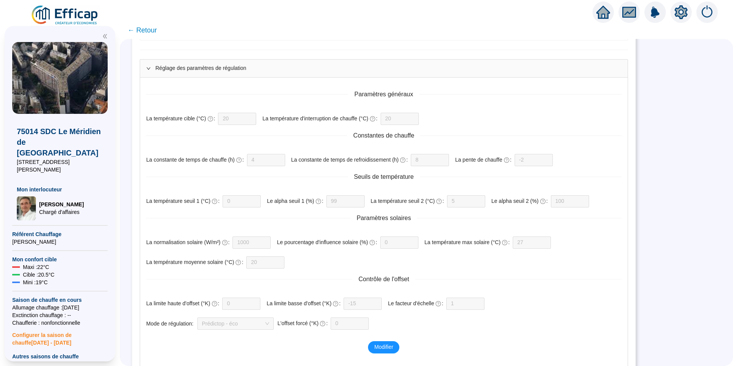
scroll to position [314, 0]
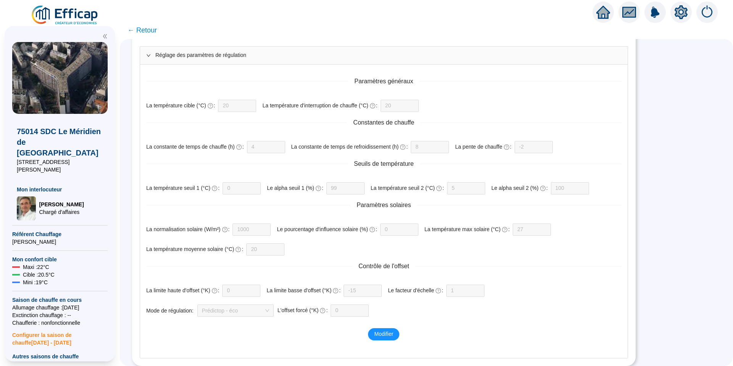
click at [678, 16] on icon "setting" at bounding box center [681, 12] width 13 height 14
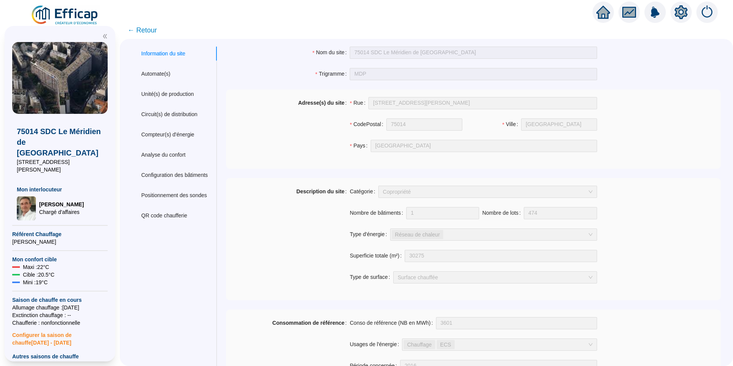
click at [186, 136] on div "Compteur(s) d'énergie" at bounding box center [167, 135] width 53 height 8
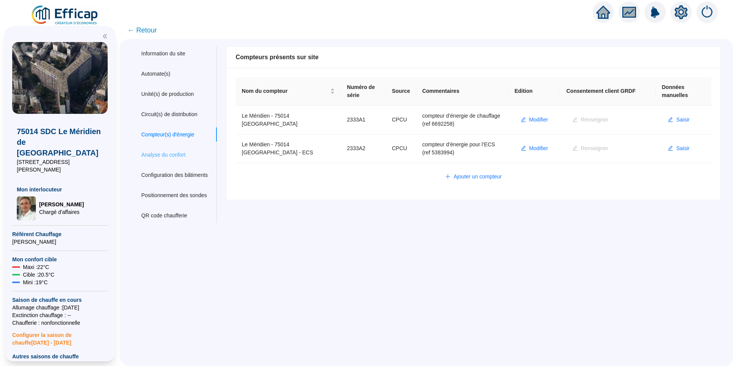
click at [201, 160] on div "Analyse du confort" at bounding box center [174, 155] width 85 height 14
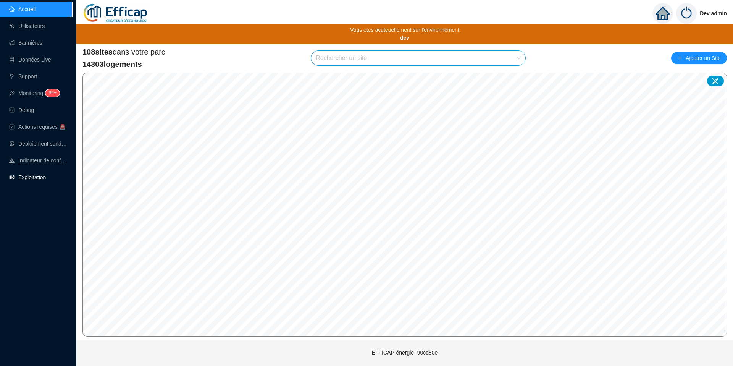
click at [30, 175] on link "Exploitation" at bounding box center [27, 177] width 37 height 6
